Goal: Complete application form

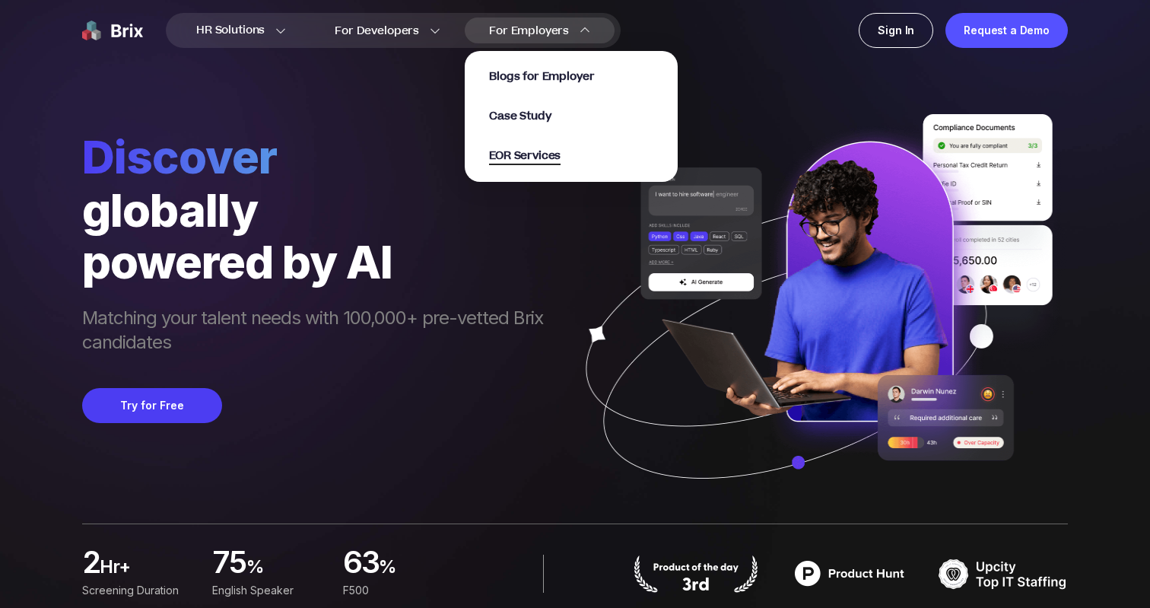
click at [511, 160] on span "EOR Services" at bounding box center [525, 157] width 72 height 18
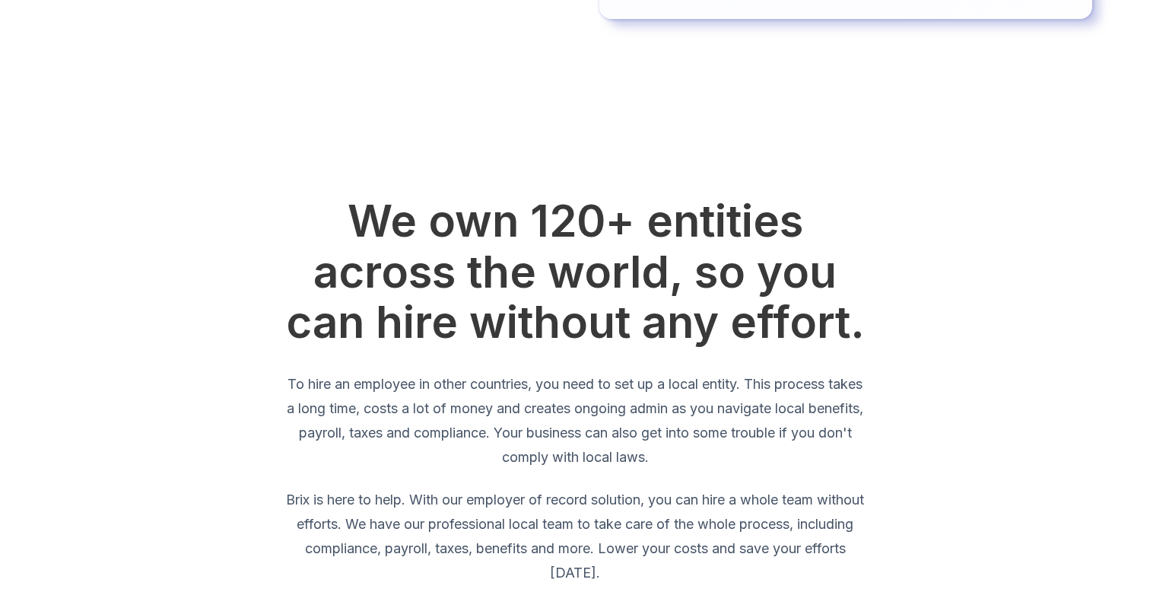
scroll to position [495, 0]
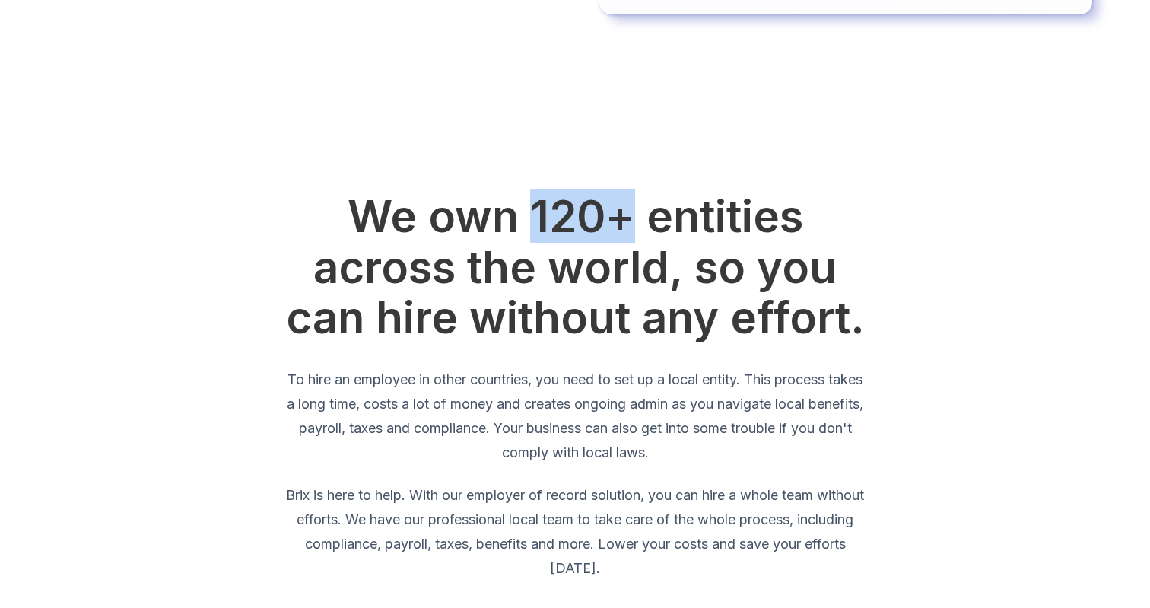
drag, startPoint x: 532, startPoint y: 191, endPoint x: 623, endPoint y: 183, distance: 91.6
click at [623, 191] on h2 "We own 120+ entities across the world, so you can hire without any effort." at bounding box center [575, 267] width 584 height 152
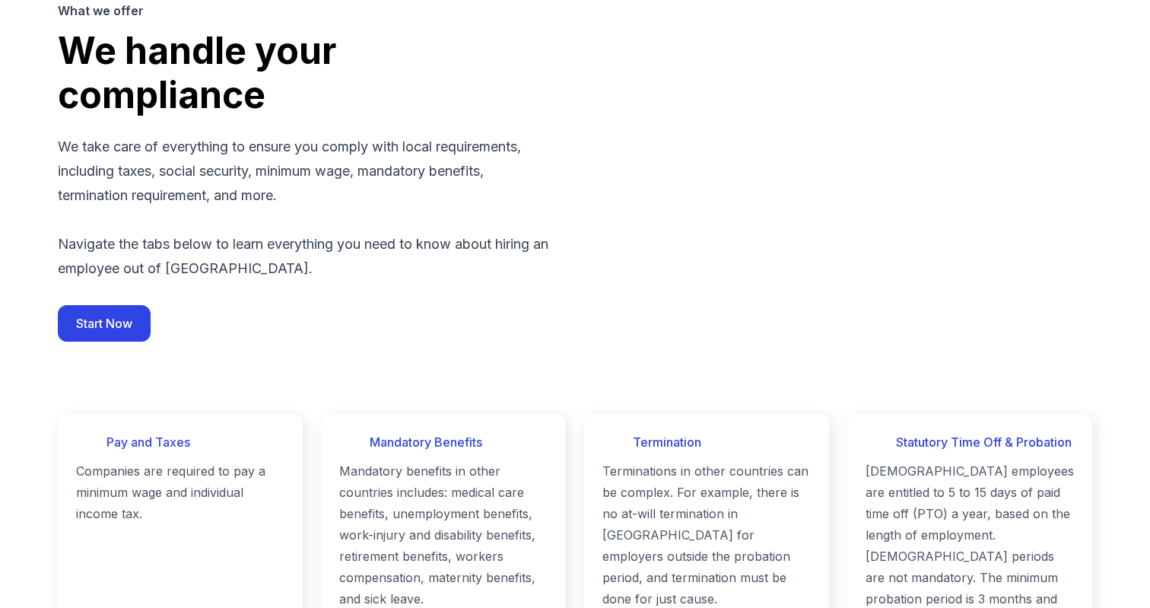
scroll to position [1294, 0]
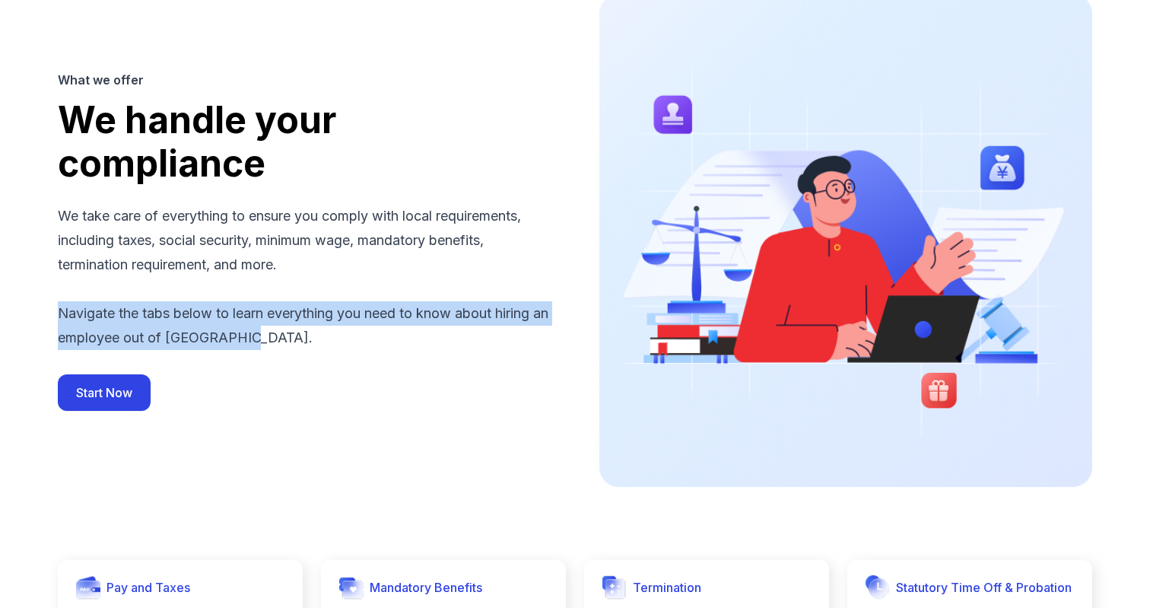
drag, startPoint x: 258, startPoint y: 320, endPoint x: 48, endPoint y: 277, distance: 214.4
click at [48, 277] on div "What we offer We handle your compliance We take care of everything to ensure yo…" at bounding box center [575, 240] width 1150 height 639
click at [224, 263] on div "What we offer We handle your compliance We take care of everything to ensure yo…" at bounding box center [304, 241] width 493 height 340
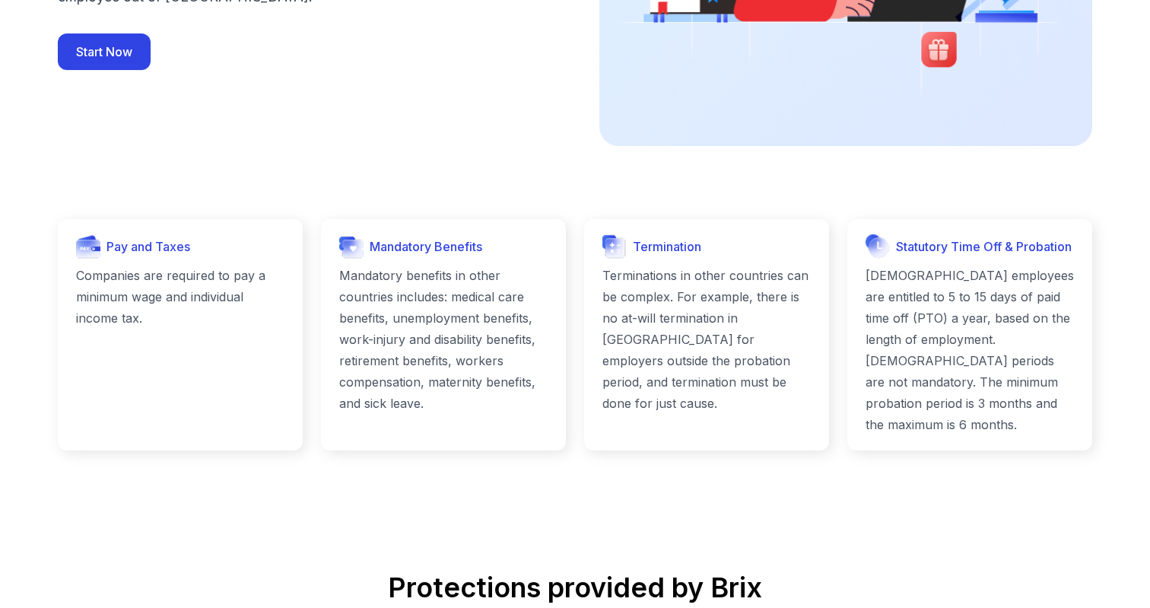
scroll to position [1665, 0]
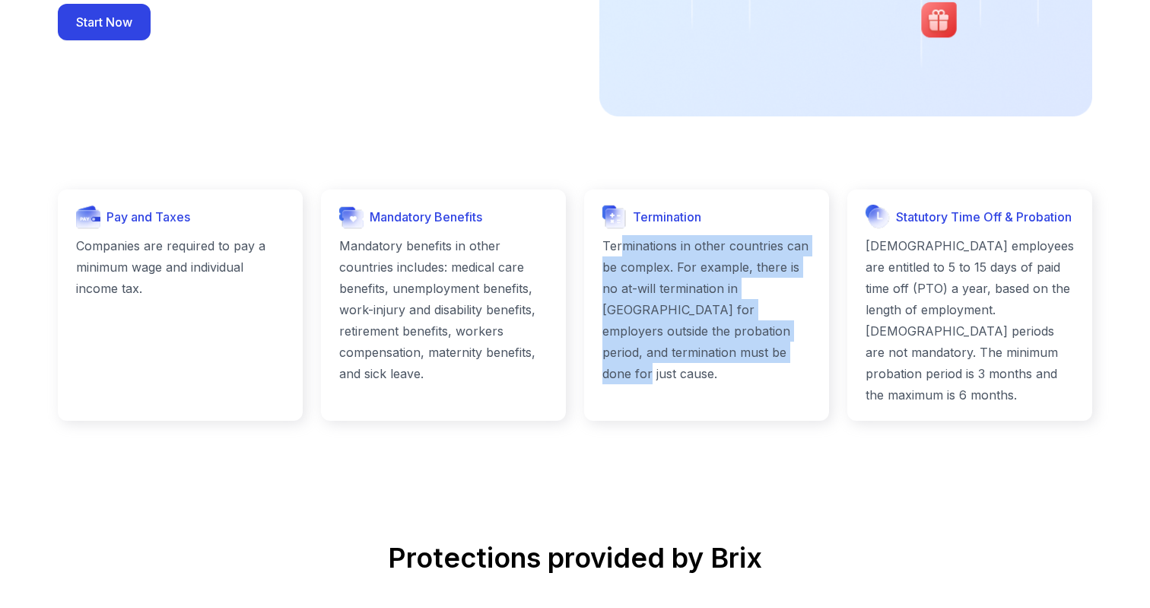
drag, startPoint x: 761, startPoint y: 339, endPoint x: 626, endPoint y: 222, distance: 178.0
click at [625, 235] on p "Terminations in other countries can be complex. For example, there is no at-wil…" at bounding box center [707, 309] width 208 height 149
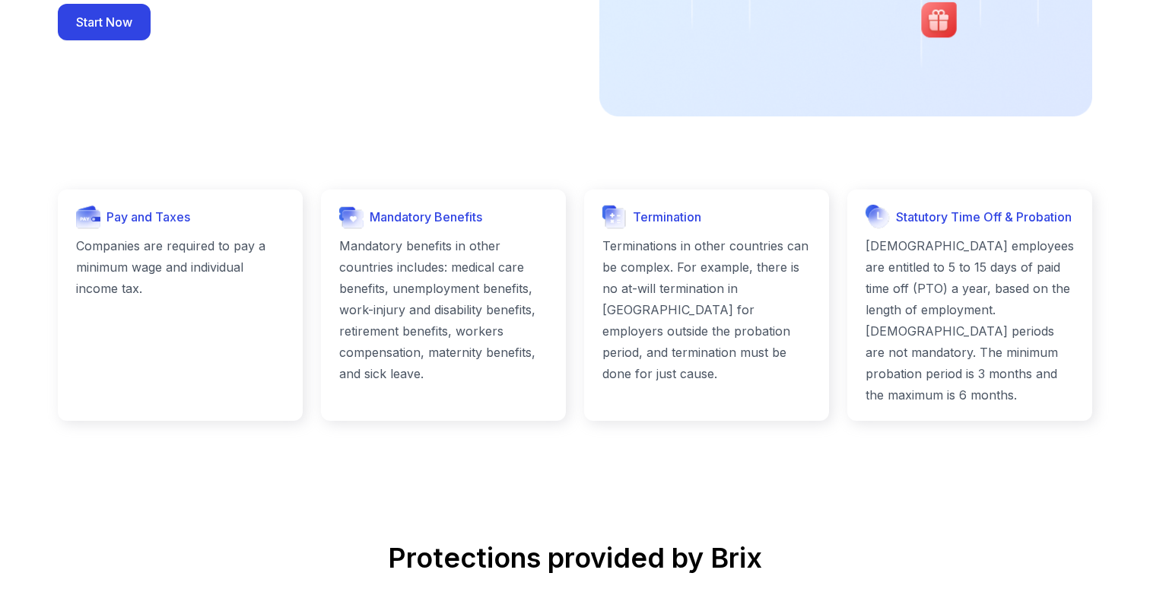
click at [700, 242] on p "Terminations in other countries can be complex. For example, there is no at-wil…" at bounding box center [707, 309] width 208 height 149
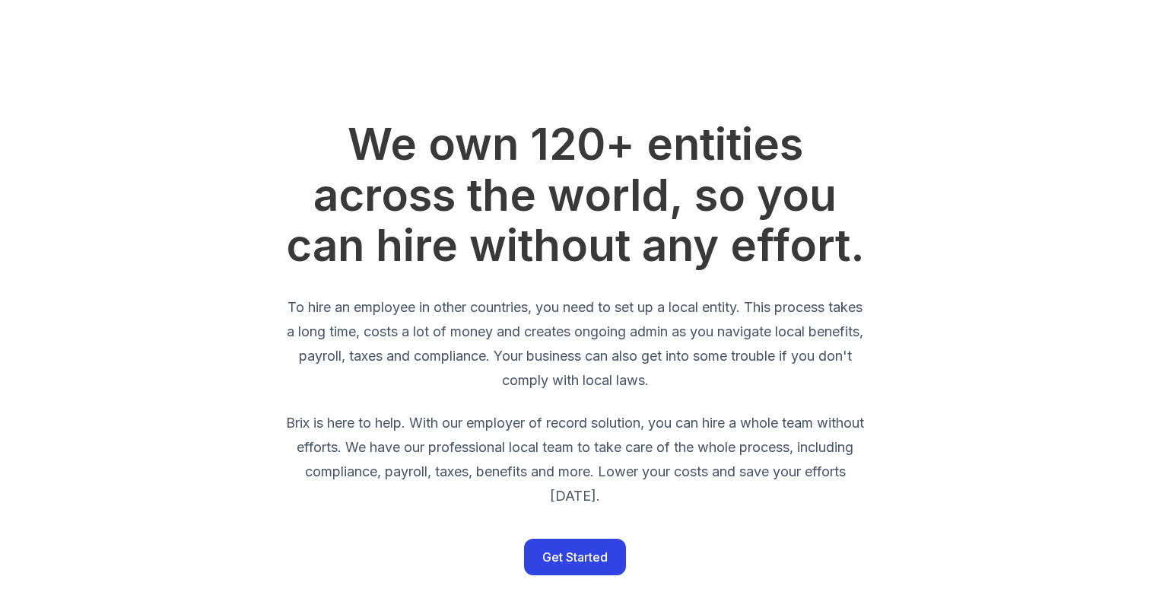
scroll to position [746, 0]
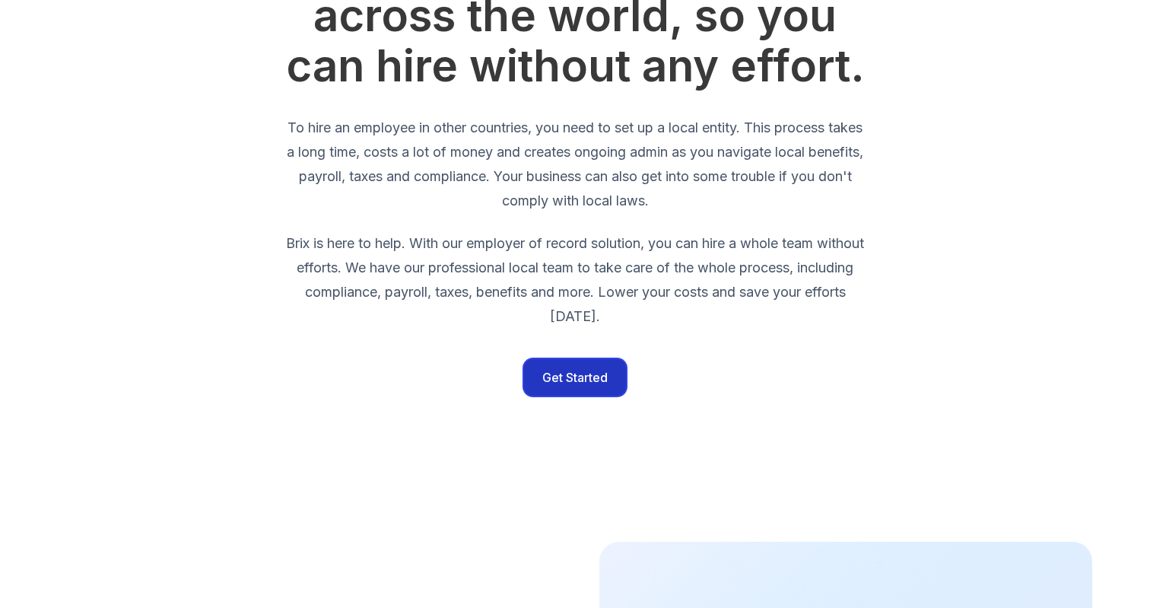
click at [572, 360] on button "Get Started" at bounding box center [575, 377] width 102 height 37
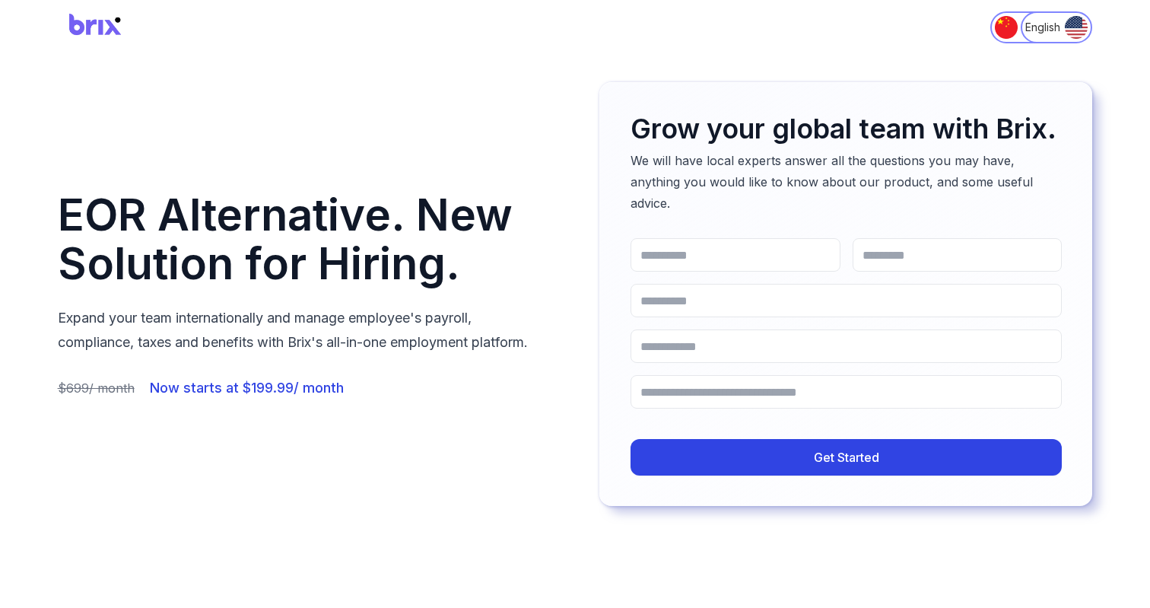
scroll to position [0, 0]
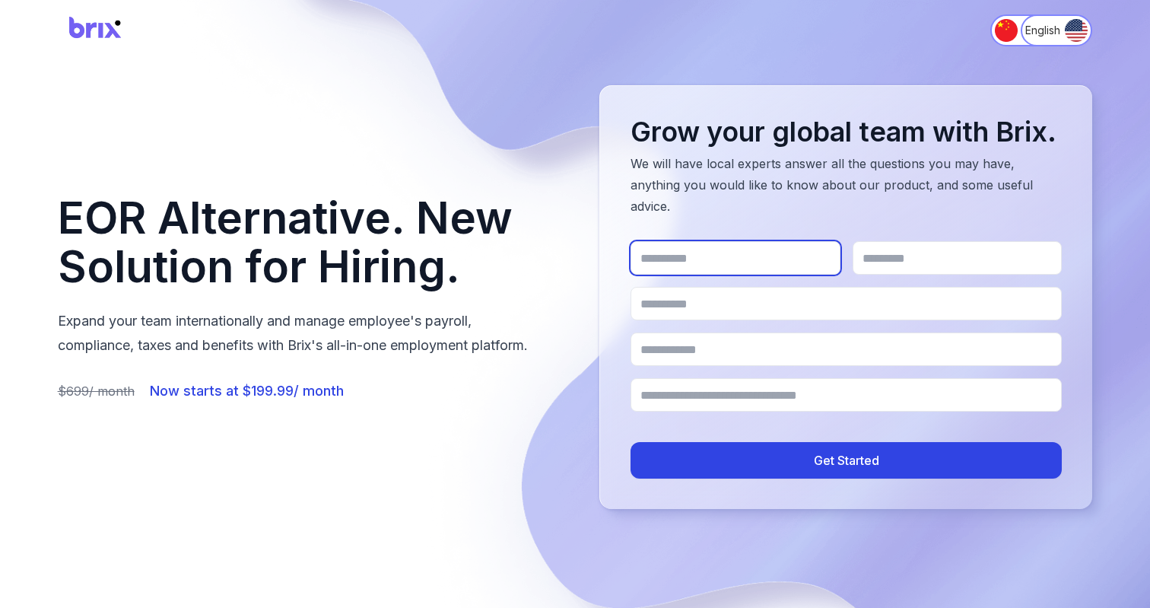
click at [724, 241] on input "First Name" at bounding box center [736, 257] width 210 height 33
type input "****"
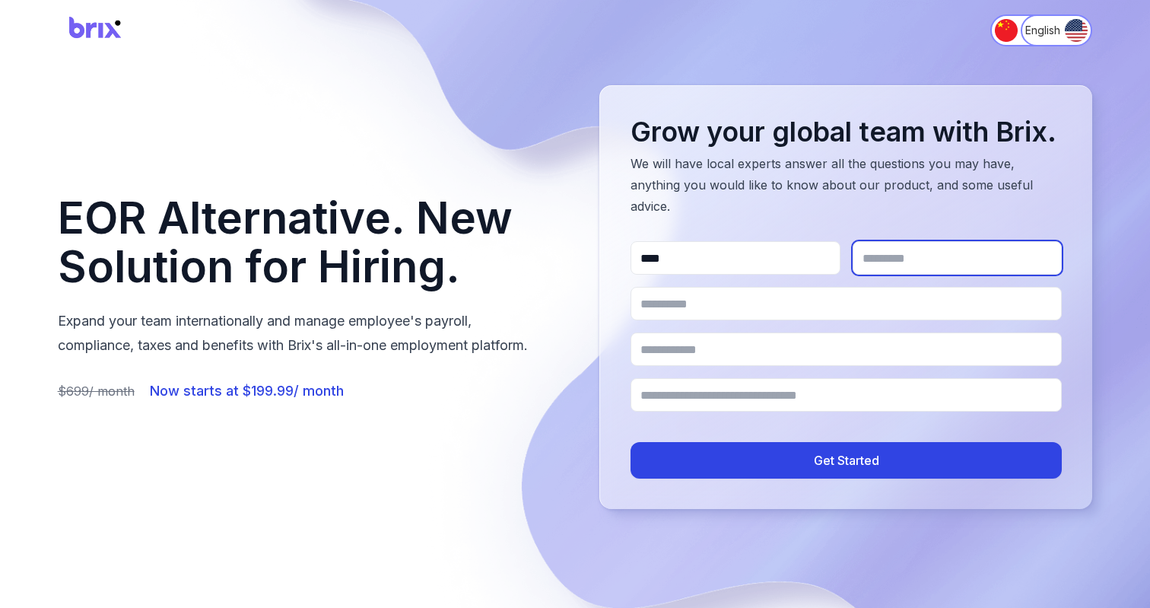
click at [936, 241] on input "Last Name" at bounding box center [958, 257] width 210 height 33
type input "**"
click at [813, 351] on form "**** ** Get Started" at bounding box center [846, 359] width 431 height 237
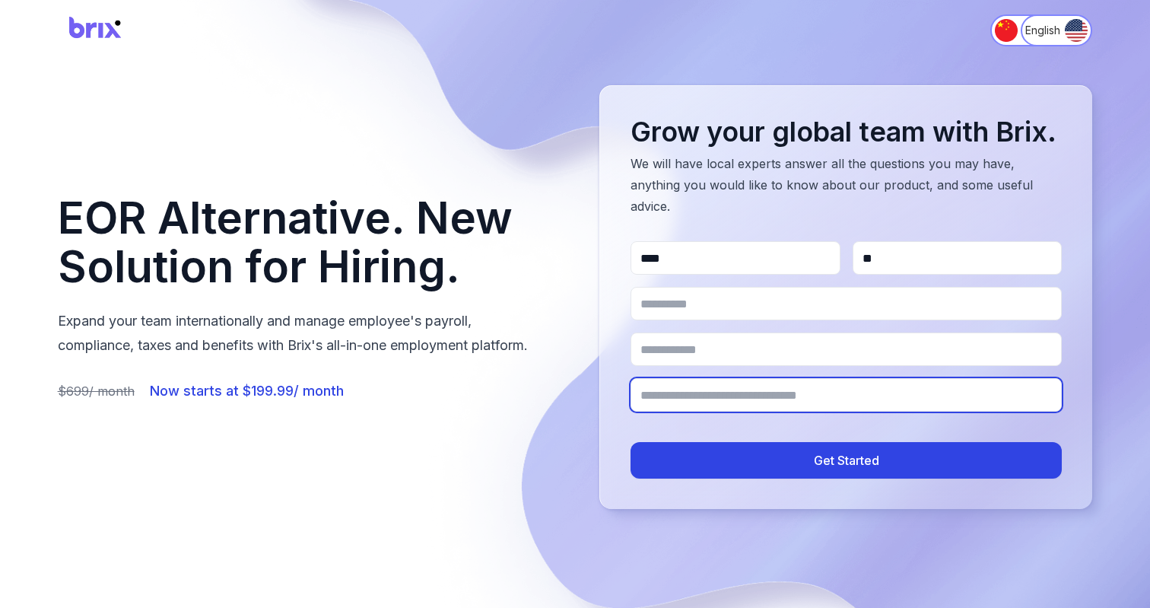
click at [813, 378] on input "Where is the business established?" at bounding box center [846, 394] width 431 height 33
type input "**********"
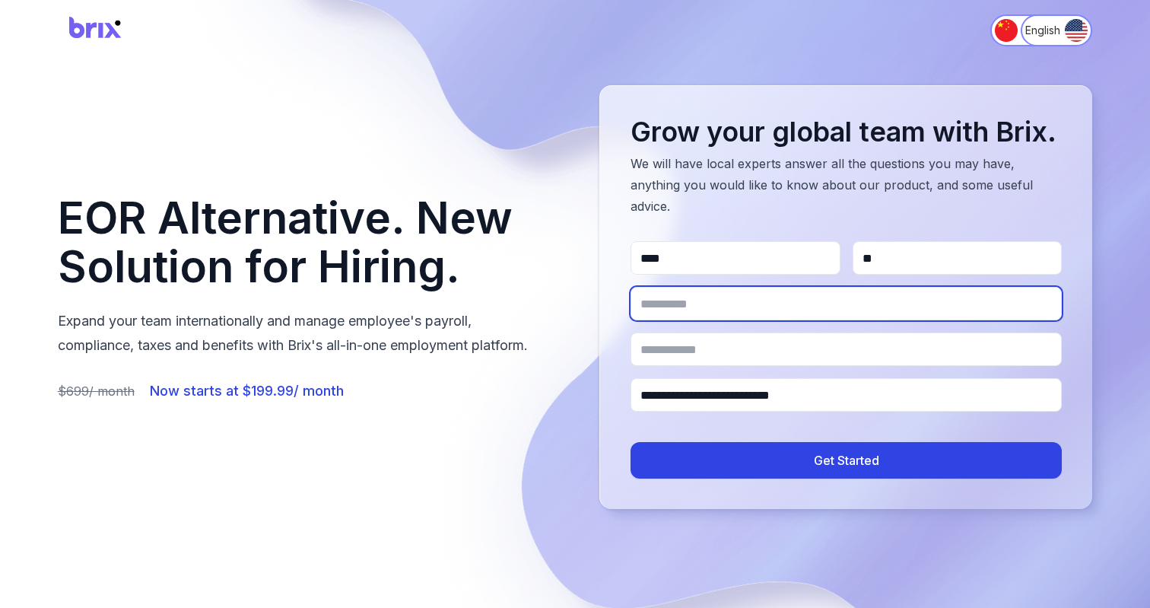
click at [800, 287] on input "Work email" at bounding box center [846, 303] width 431 height 33
type input "**********"
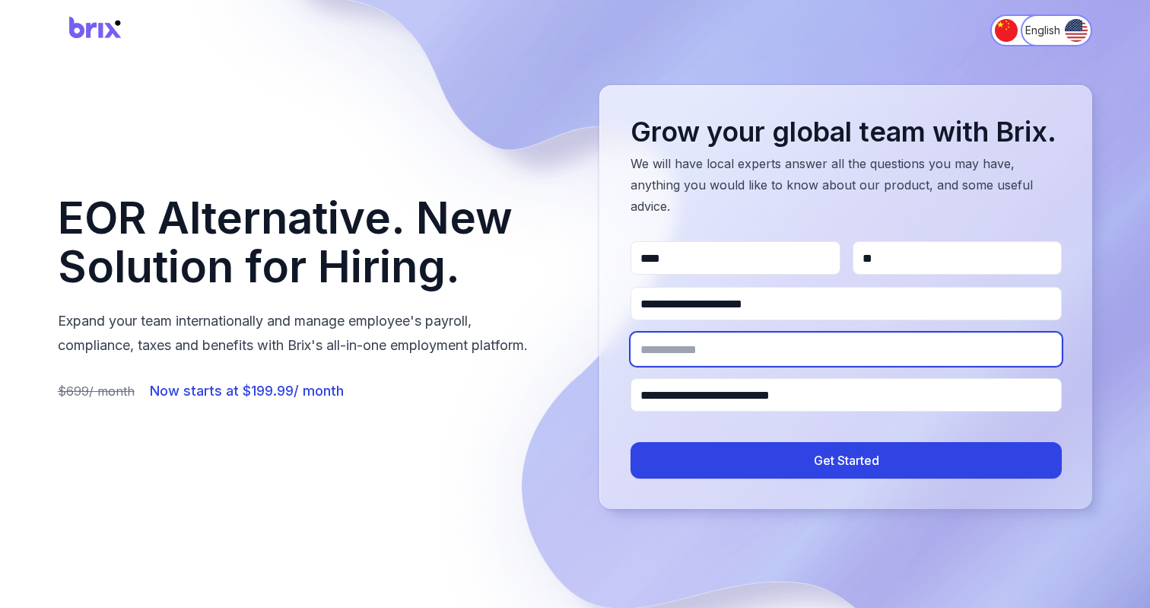
click at [750, 333] on input "Company name" at bounding box center [846, 349] width 431 height 33
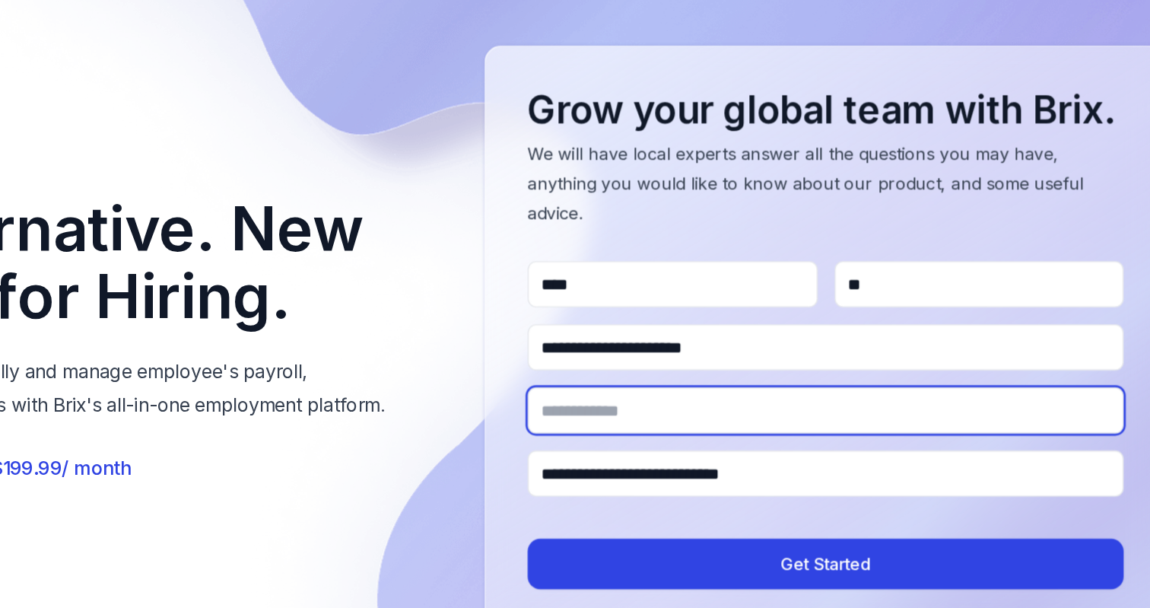
click at [692, 333] on input "Company name" at bounding box center [846, 349] width 431 height 33
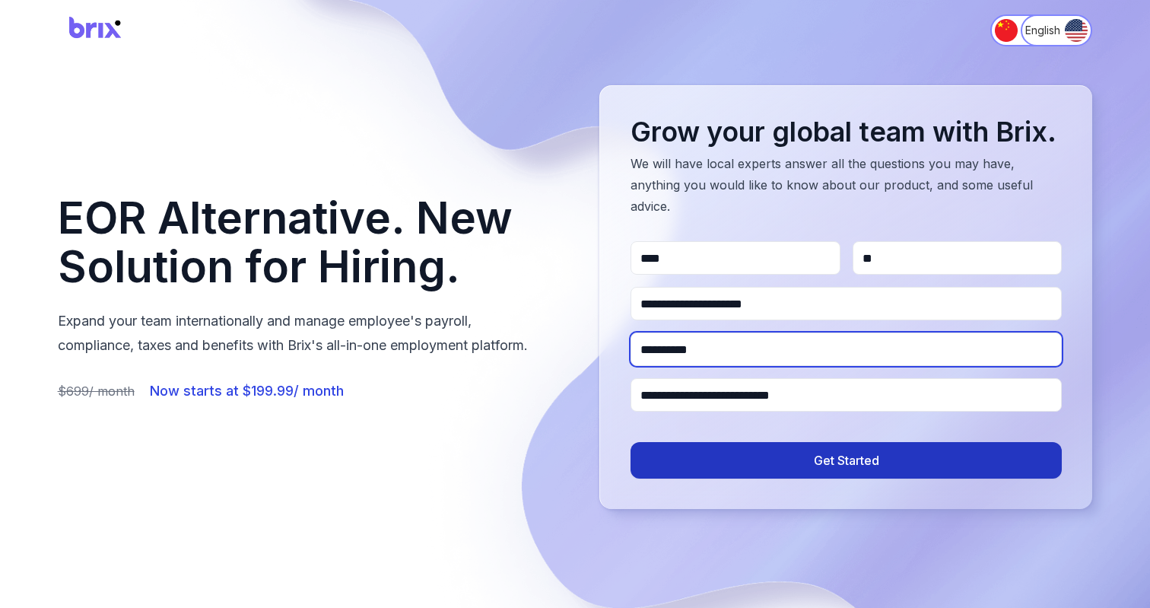
type input "**********"
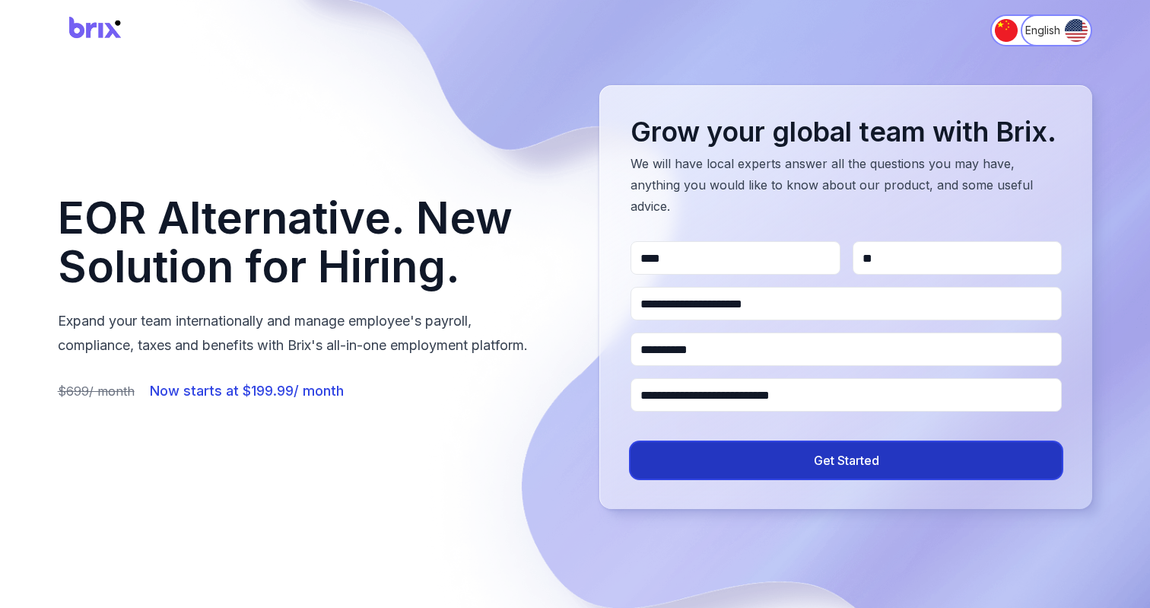
click at [734, 442] on button "Get Started" at bounding box center [846, 460] width 431 height 37
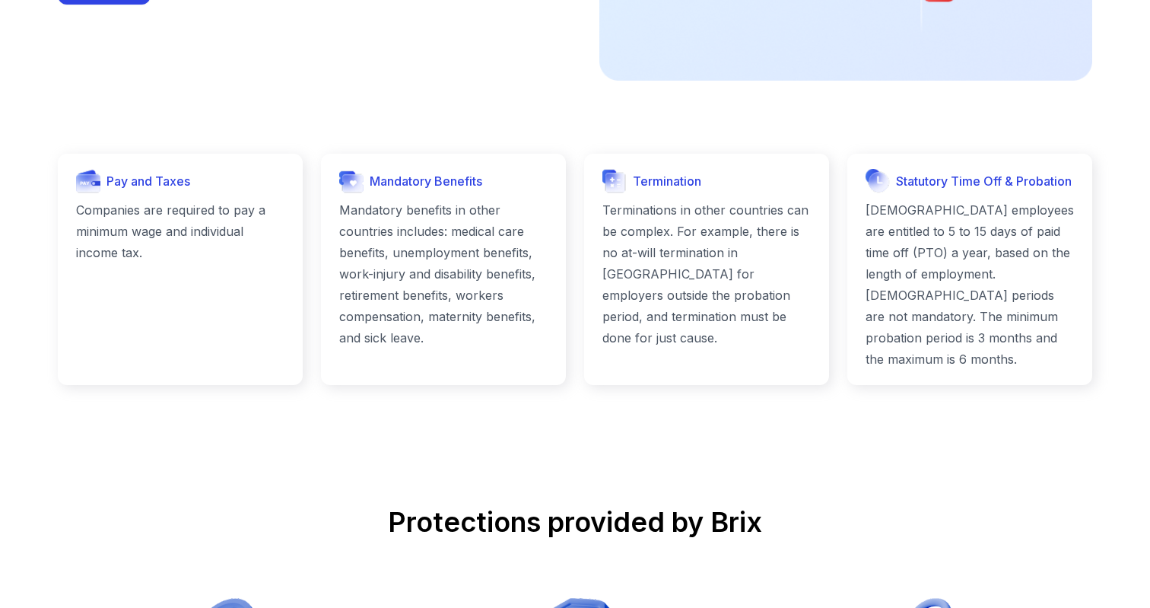
scroll to position [1564, 0]
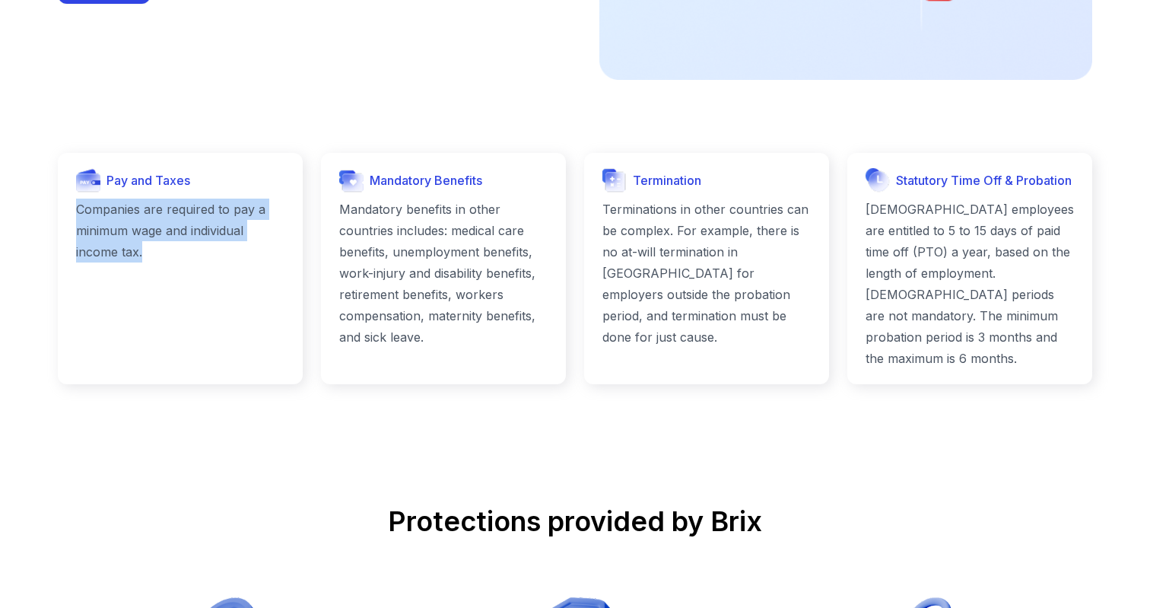
drag, startPoint x: 167, startPoint y: 263, endPoint x: 75, endPoint y: 216, distance: 103.1
click at [75, 216] on div "Pay and Taxes Companies are required to pay a minimum wage and individual incom…" at bounding box center [180, 268] width 245 height 231
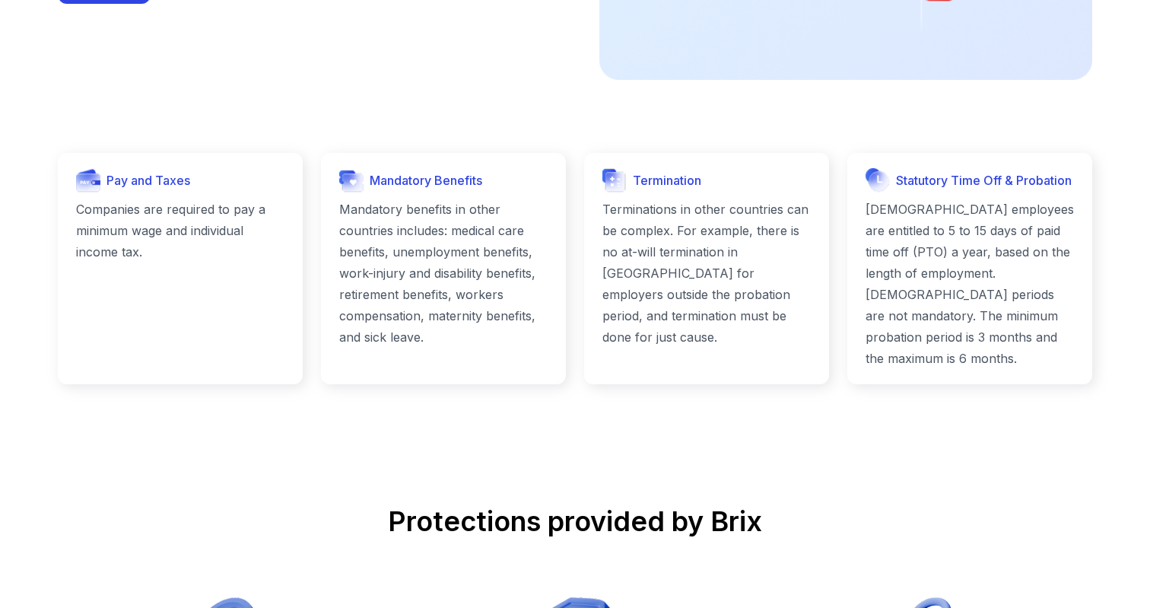
click at [302, 263] on div "Pay and Taxes Companies are required to pay a minimum wage and individual incom…" at bounding box center [180, 268] width 245 height 231
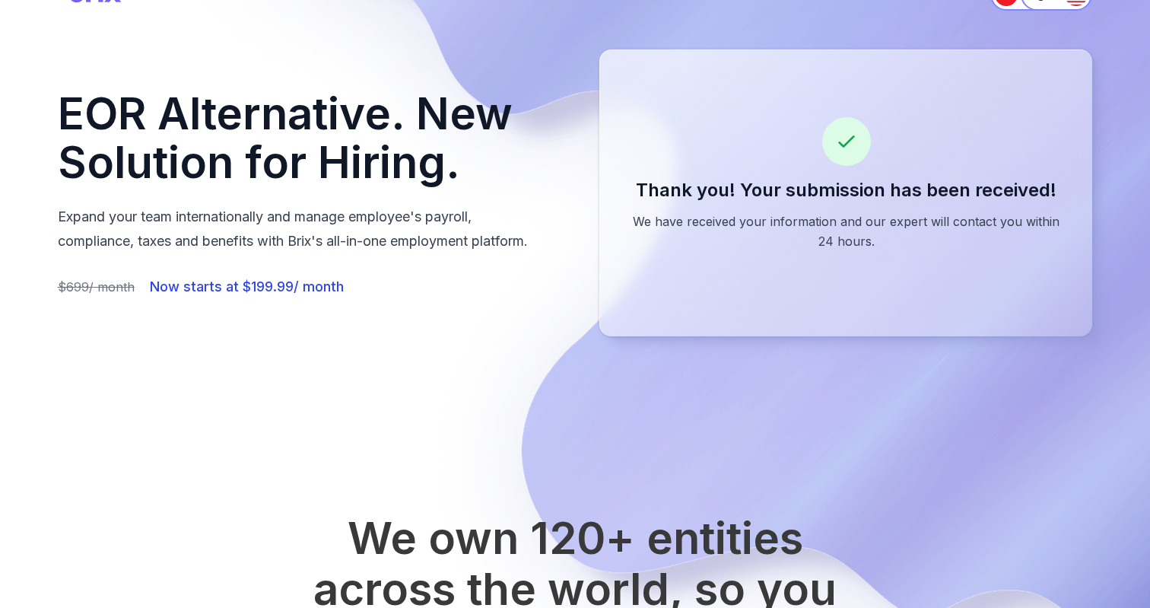
scroll to position [0, 0]
